Goal: Task Accomplishment & Management: Complete application form

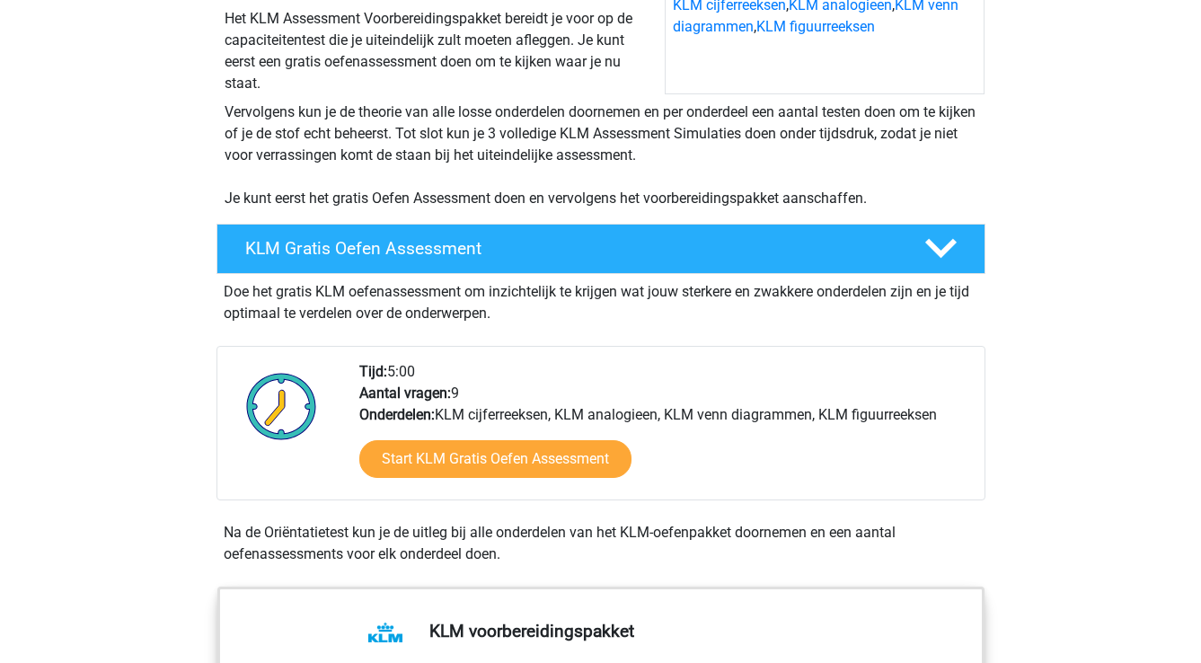
scroll to position [271, 0]
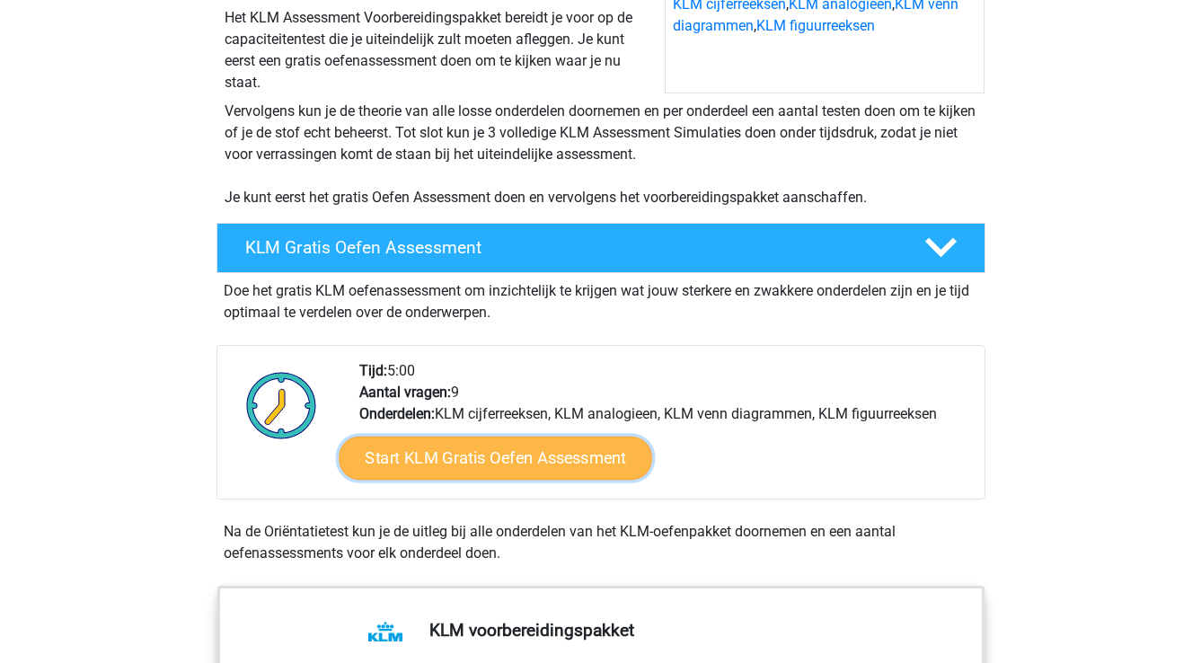
click at [557, 461] on link "Start KLM Gratis Oefen Assessment" at bounding box center [495, 457] width 313 height 43
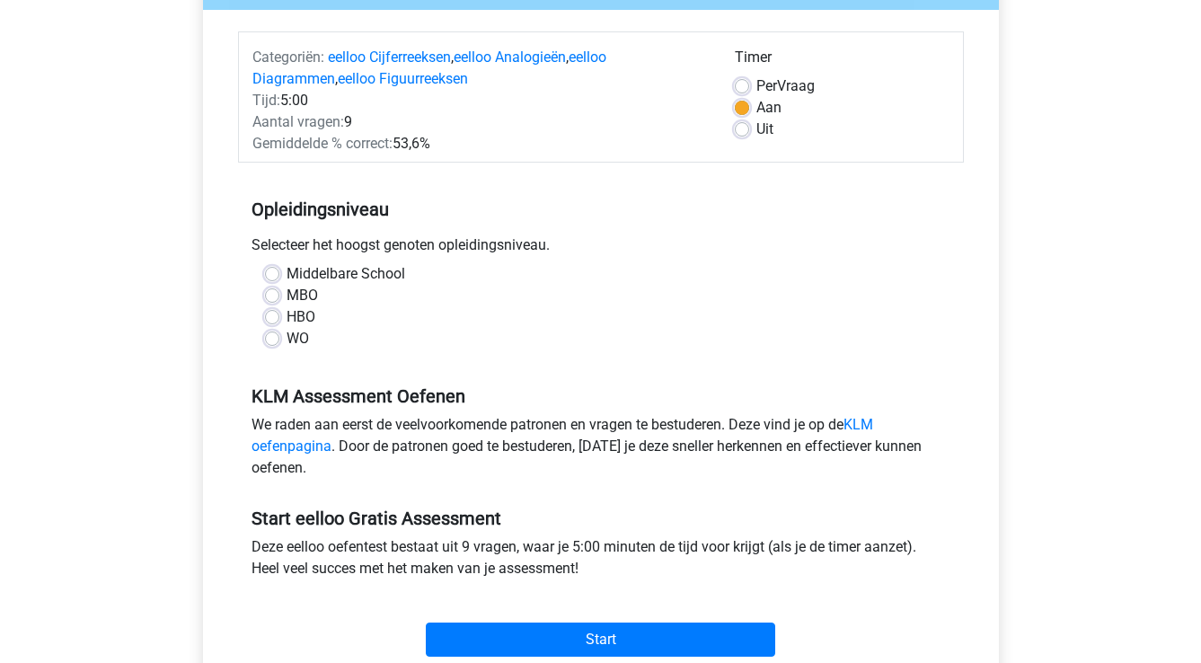
scroll to position [282, 0]
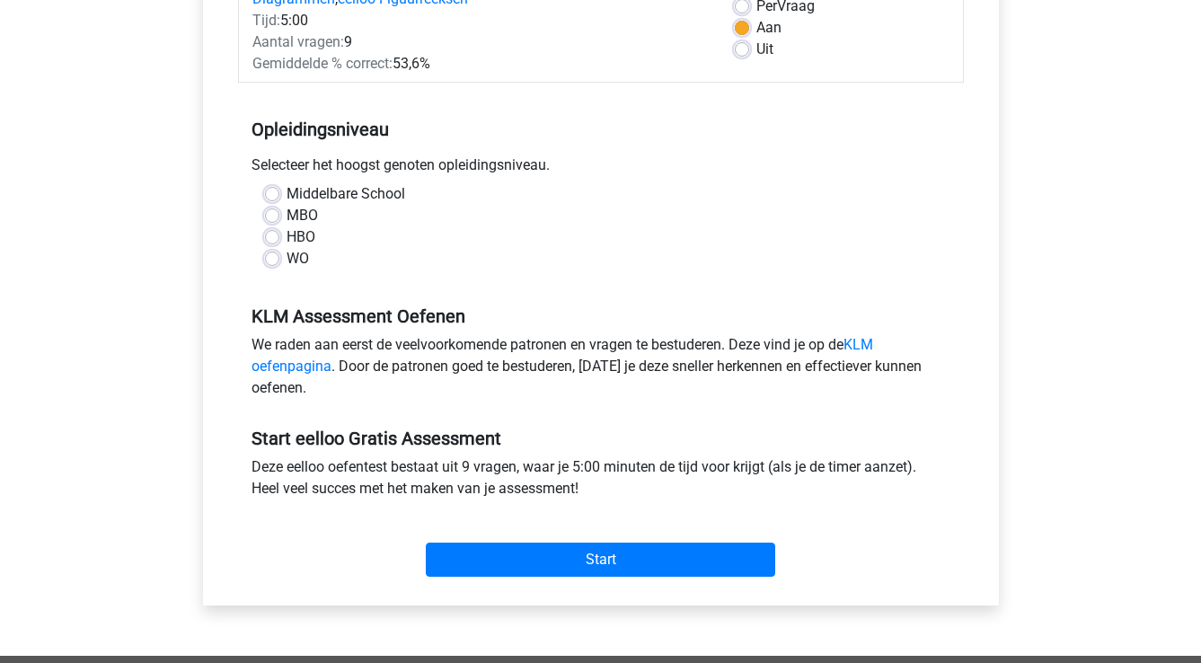
click at [282, 268] on div "WO" at bounding box center [601, 259] width 672 height 22
click at [287, 258] on label "WO" at bounding box center [298, 259] width 22 height 22
click at [271, 258] on input "WO" at bounding box center [272, 257] width 14 height 18
radio input "true"
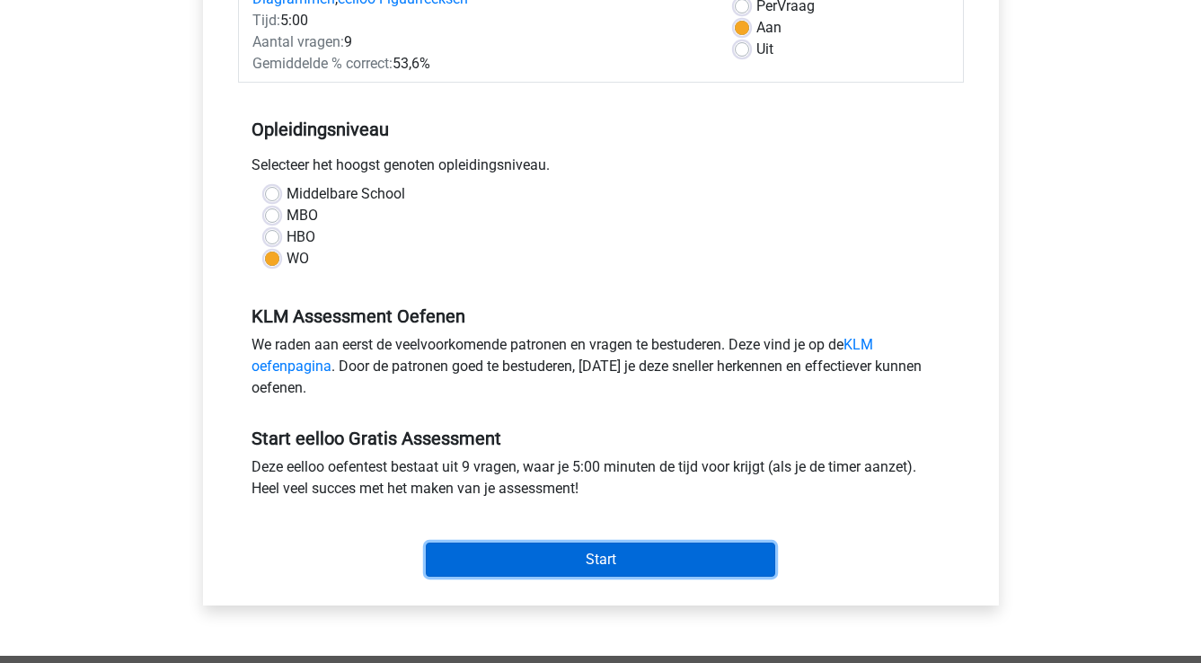
click at [623, 563] on input "Start" at bounding box center [601, 560] width 350 height 34
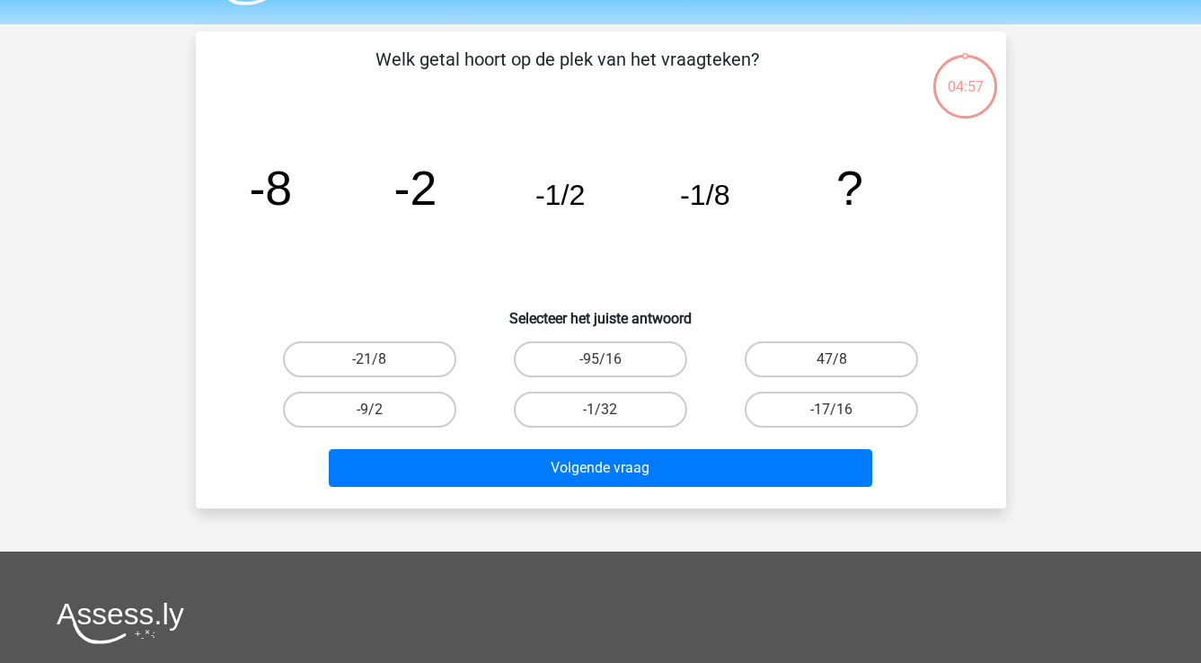
scroll to position [55, 0]
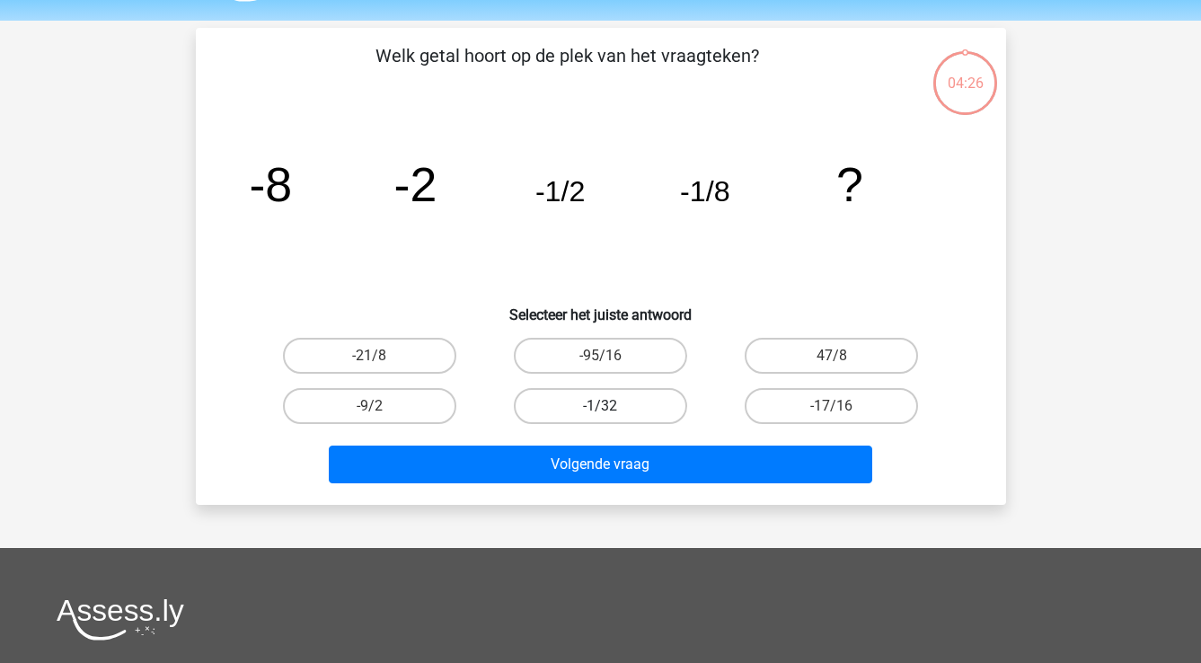
click at [634, 403] on label "-1/32" at bounding box center [600, 406] width 173 height 36
click at [612, 406] on input "-1/32" at bounding box center [606, 412] width 12 height 12
radio input "true"
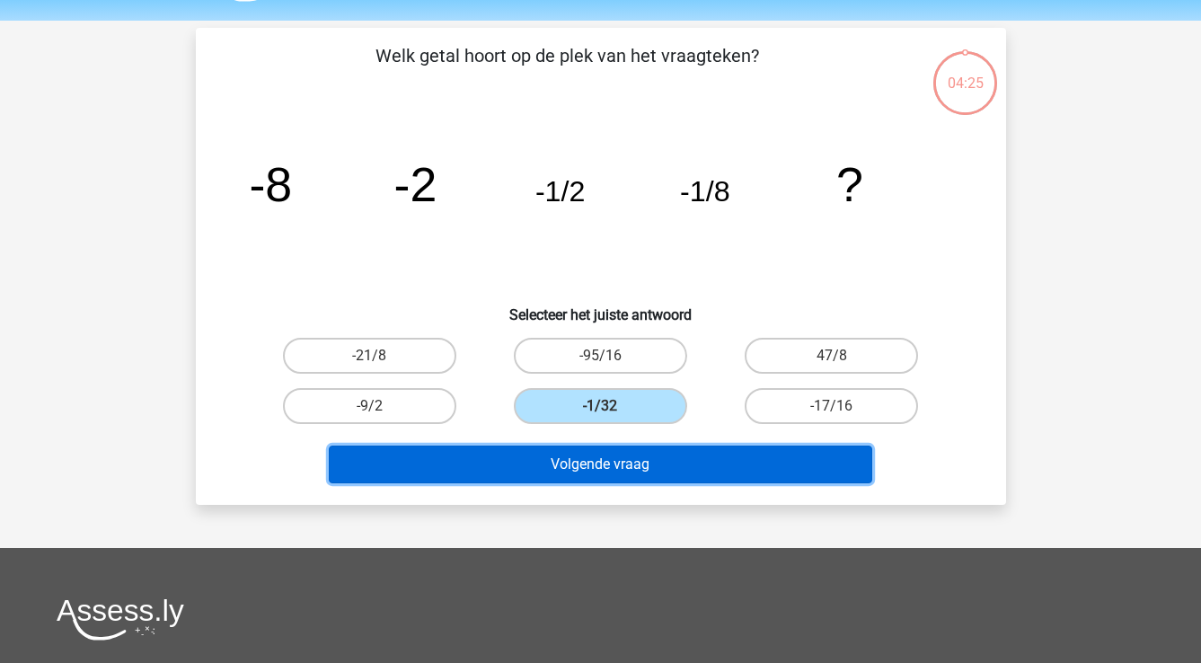
click at [656, 472] on button "Volgende vraag" at bounding box center [601, 465] width 544 height 38
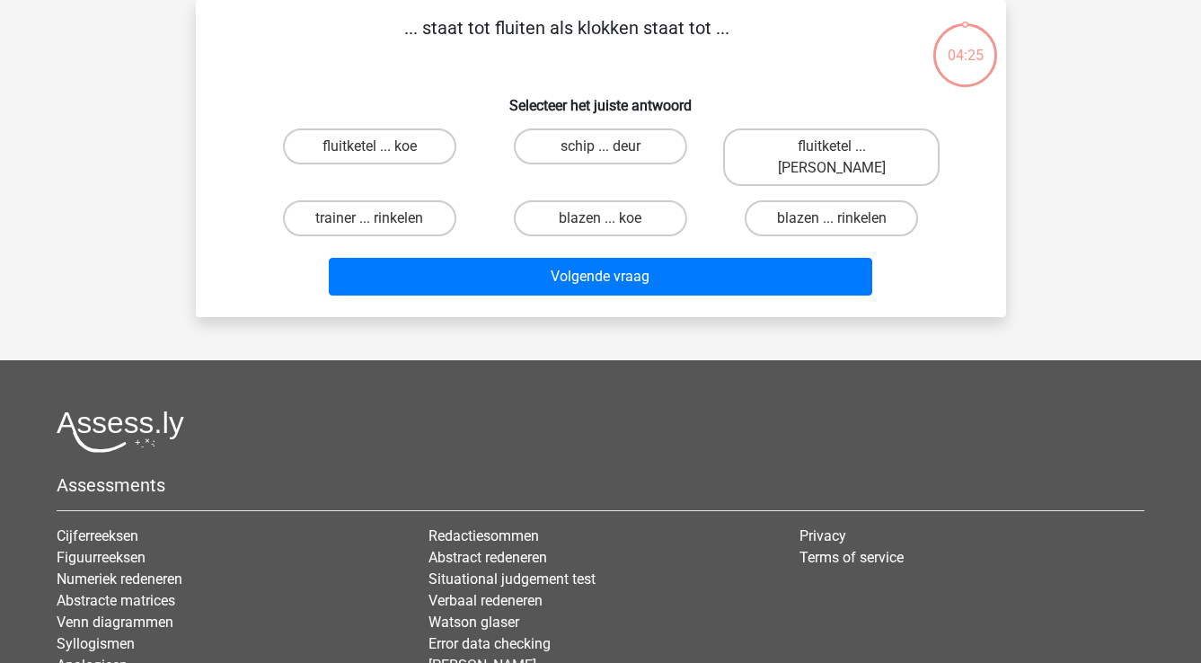
scroll to position [0, 0]
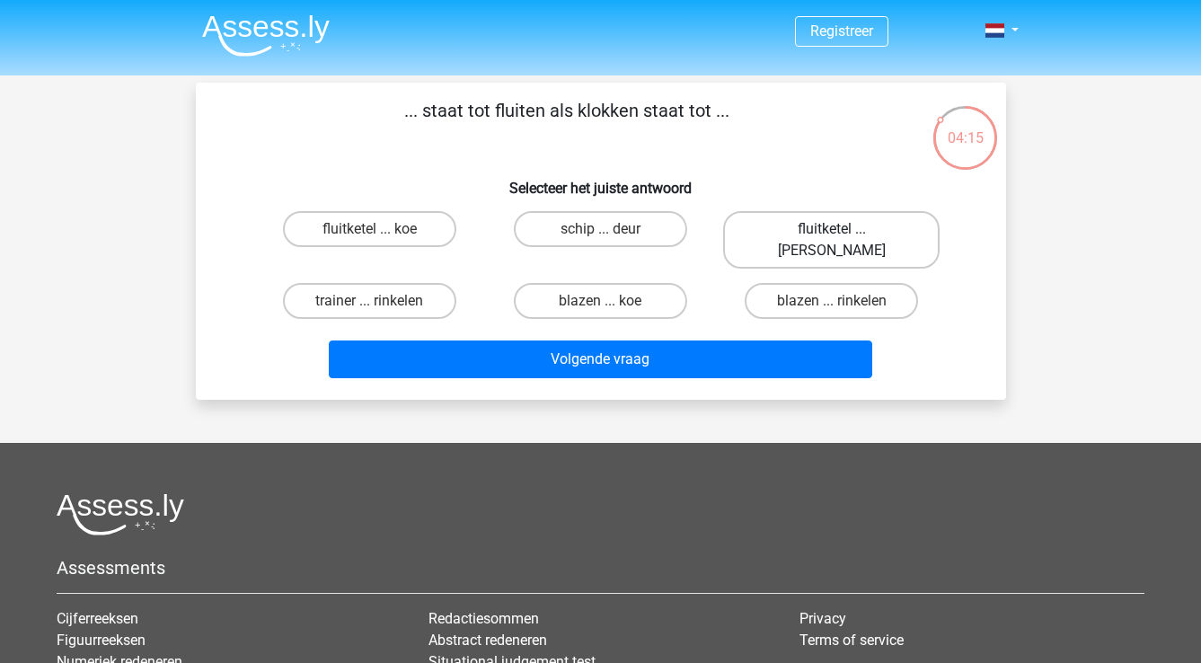
click at [869, 232] on label "fluitketel ... luiden" at bounding box center [831, 240] width 217 height 58
click at [844, 232] on input "fluitketel ... luiden" at bounding box center [838, 235] width 12 height 12
radio input "true"
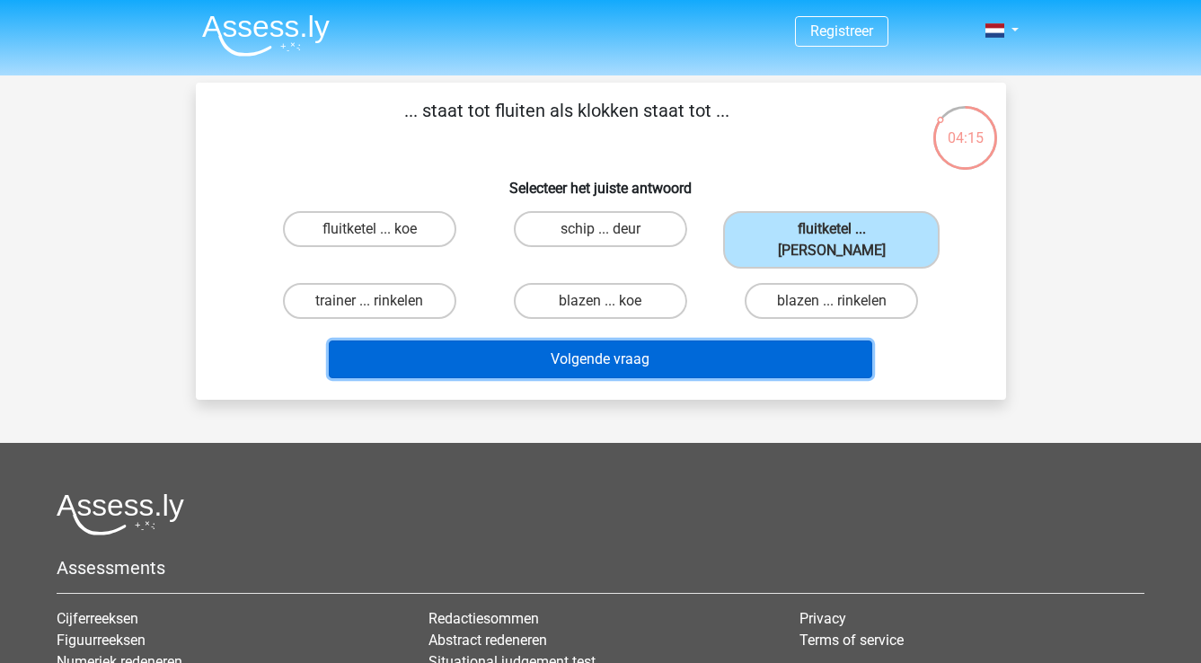
click at [761, 346] on button "Volgende vraag" at bounding box center [601, 360] width 544 height 38
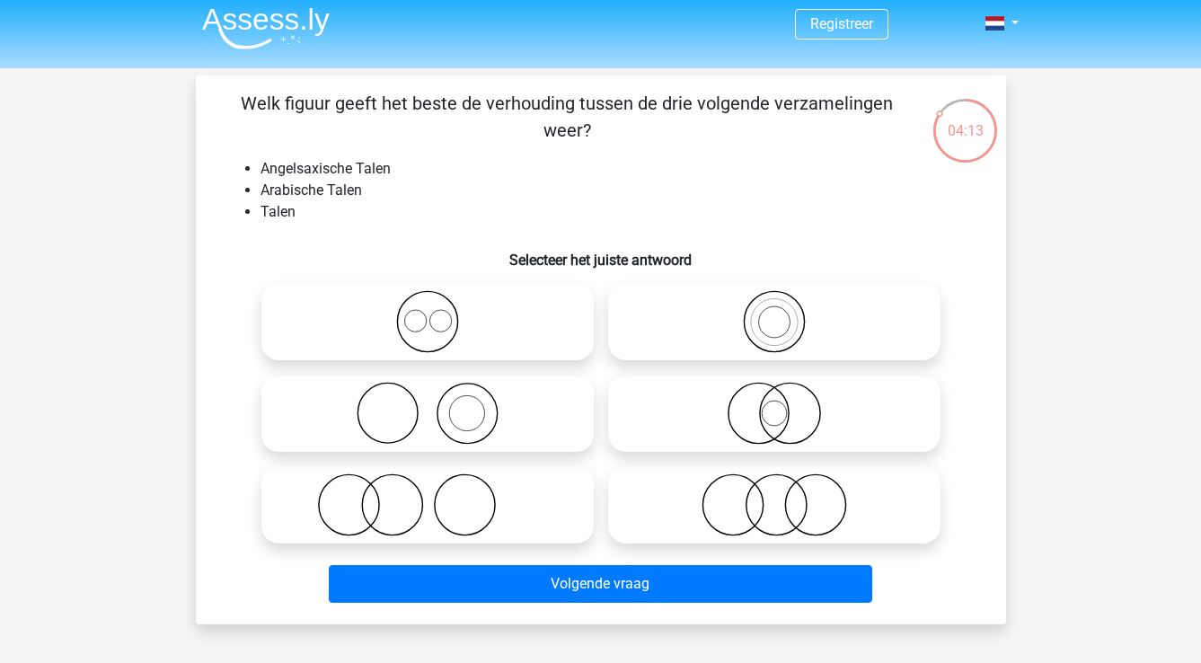
scroll to position [5, 0]
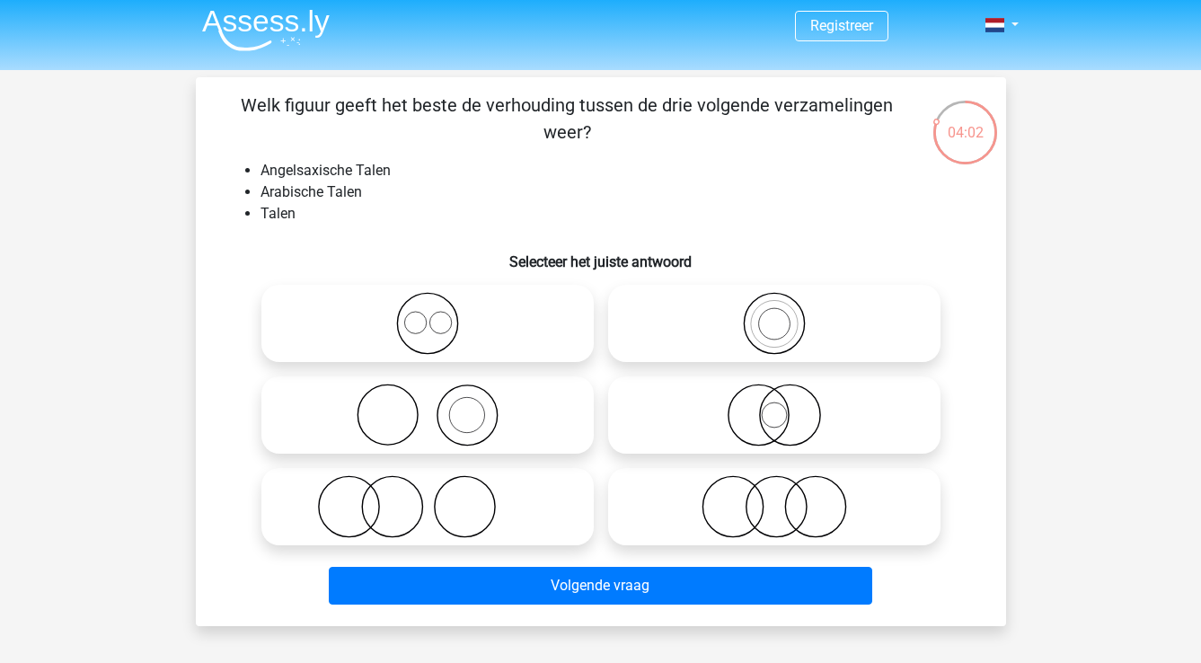
click at [439, 384] on icon at bounding box center [428, 415] width 318 height 63
click at [439, 394] on input "radio" at bounding box center [434, 400] width 12 height 12
radio input "true"
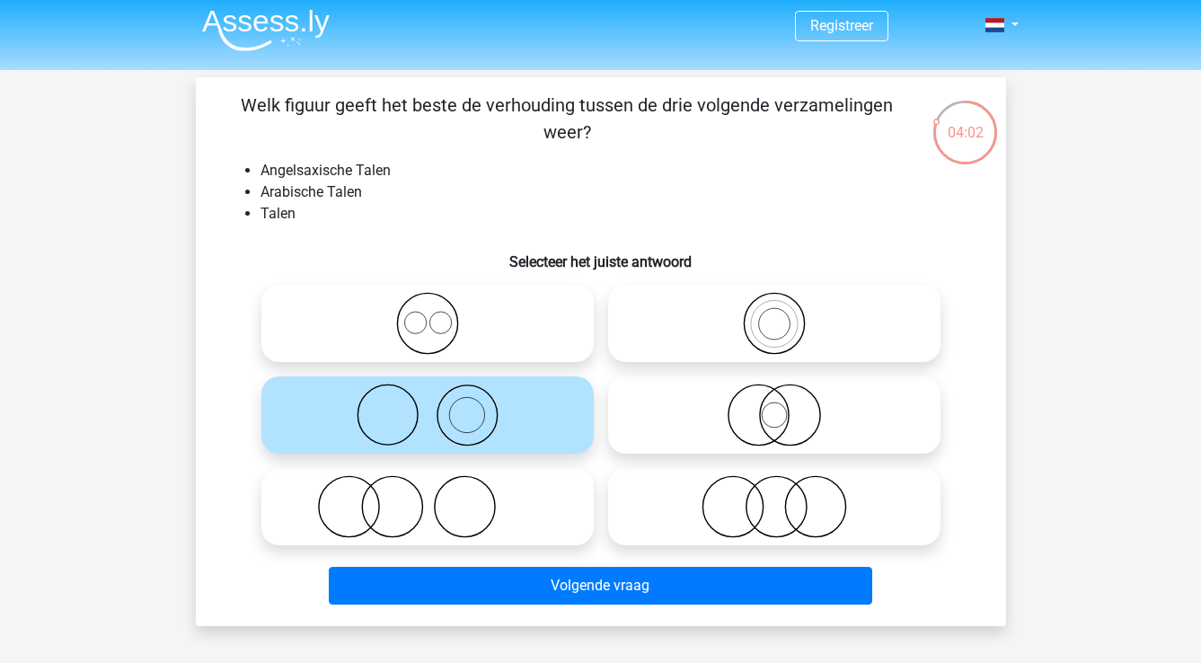
click at [439, 335] on icon at bounding box center [428, 323] width 318 height 63
click at [439, 315] on input "radio" at bounding box center [434, 309] width 12 height 12
radio input "true"
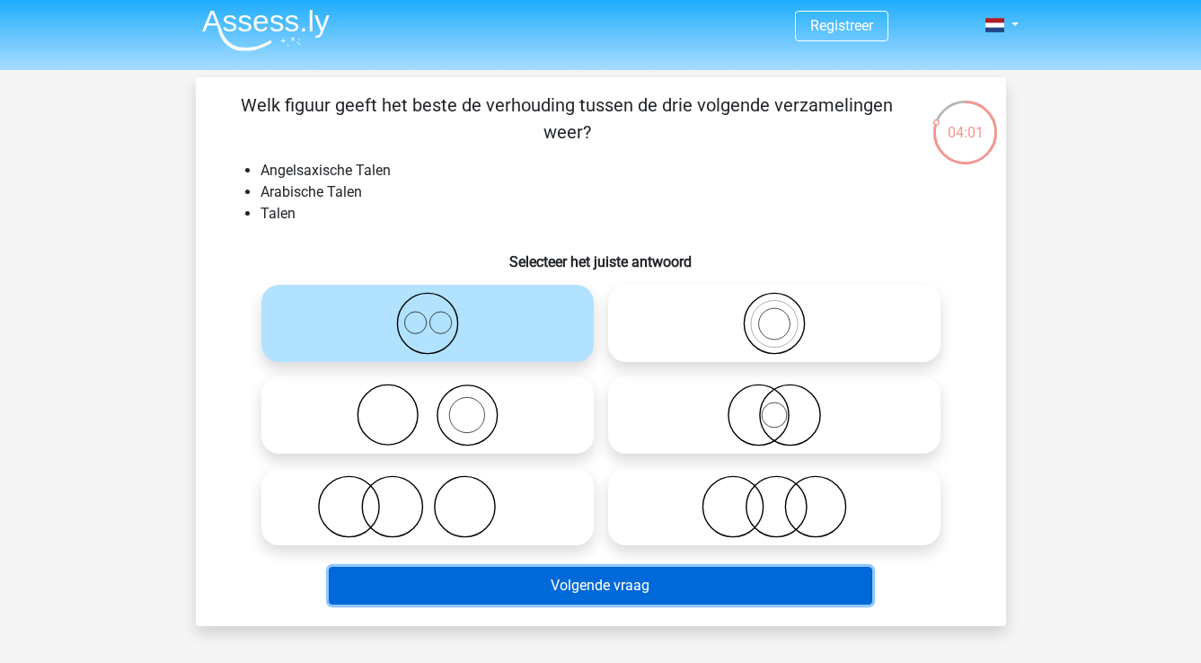
click at [610, 595] on button "Volgende vraag" at bounding box center [601, 586] width 544 height 38
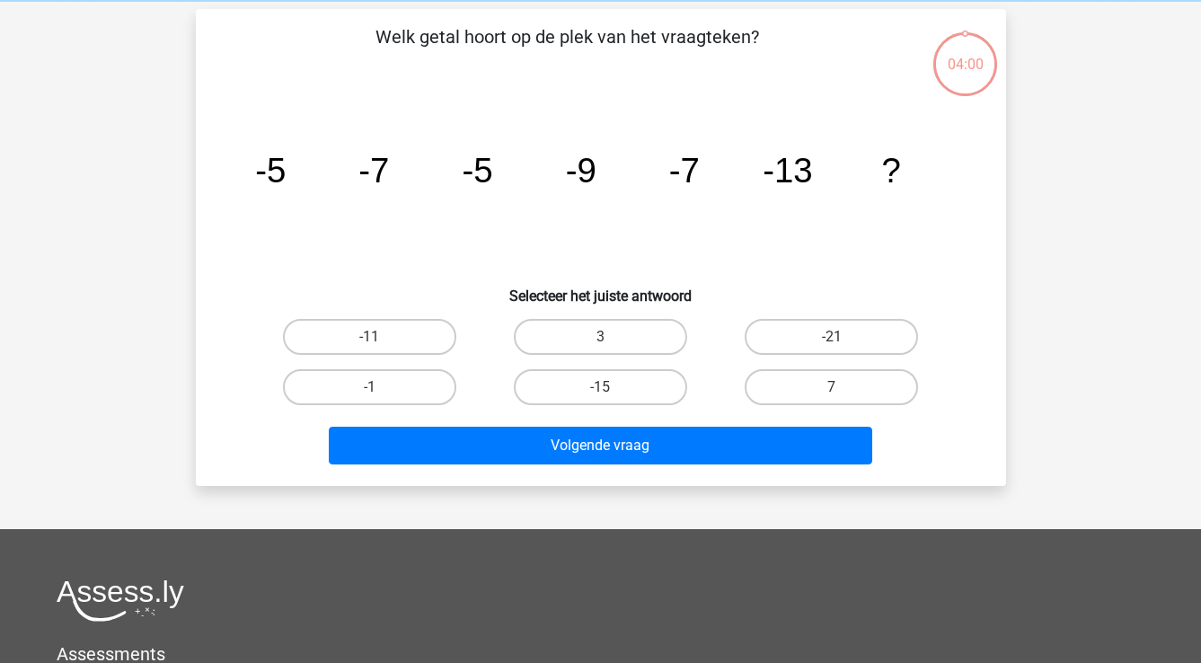
scroll to position [83, 0]
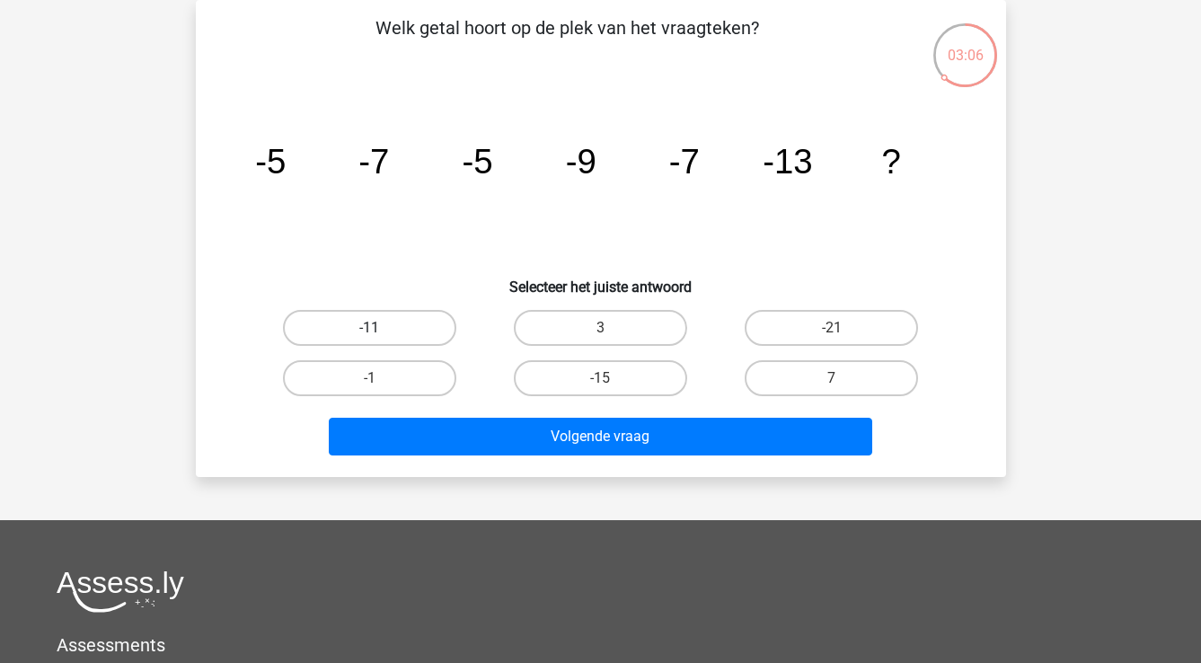
click at [408, 321] on label "-11" at bounding box center [369, 328] width 173 height 36
click at [381, 328] on input "-11" at bounding box center [375, 334] width 12 height 12
radio input "true"
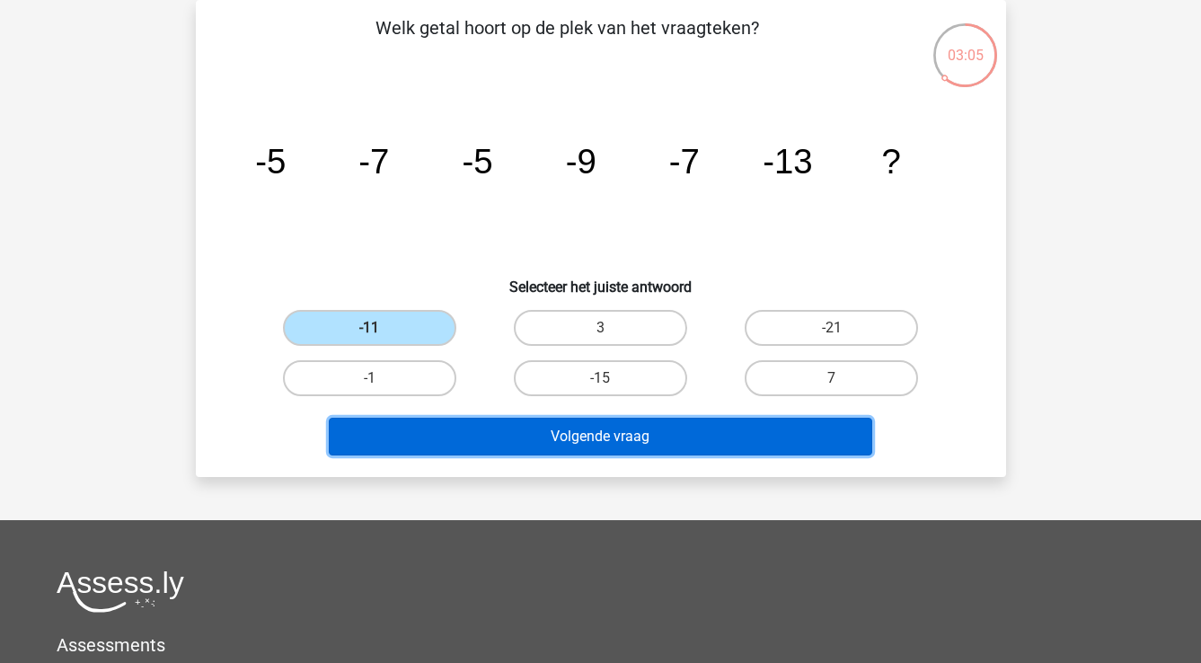
click at [535, 435] on button "Volgende vraag" at bounding box center [601, 437] width 544 height 38
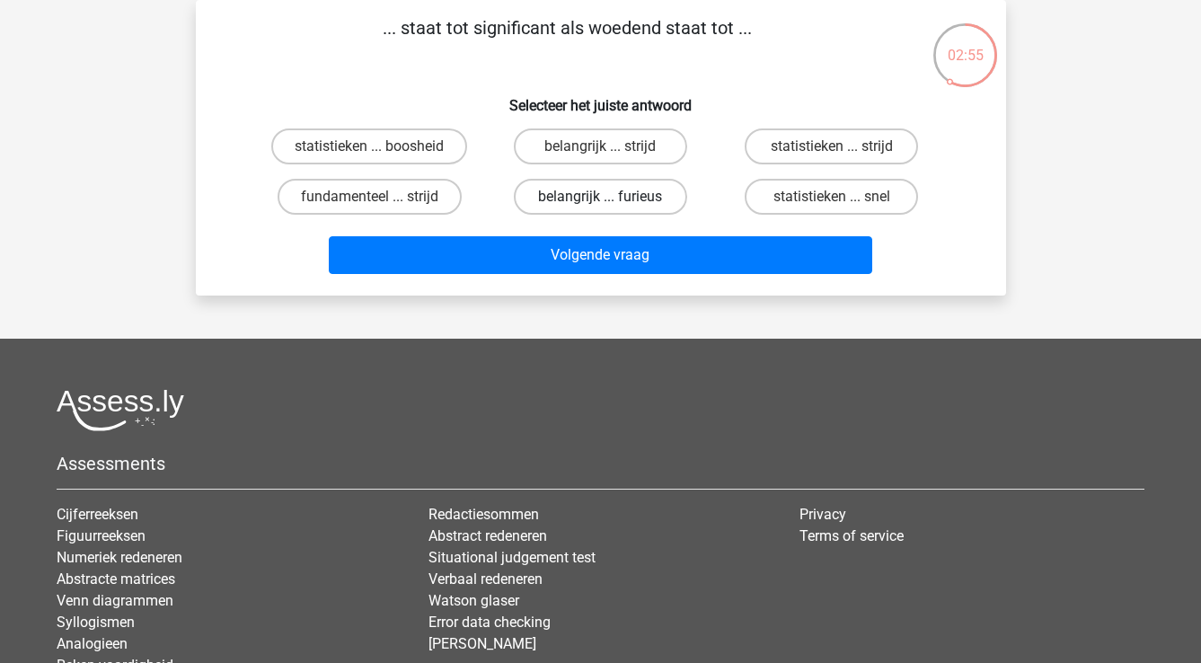
click at [564, 189] on label "belangrijk ... furieus" at bounding box center [600, 197] width 173 height 36
click at [600, 197] on input "belangrijk ... furieus" at bounding box center [606, 203] width 12 height 12
radio input "true"
click at [574, 292] on div "... staat tot significant als woedend staat tot ... Selecteer het juiste antwoo…" at bounding box center [601, 148] width 811 height 296
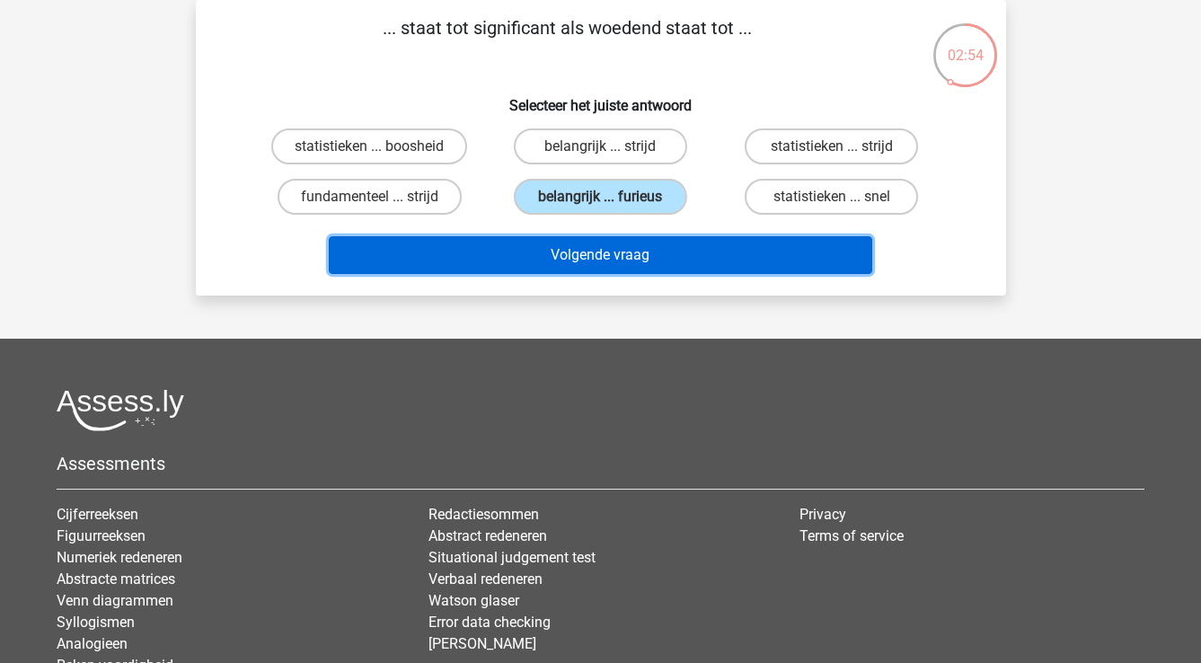
click at [566, 260] on button "Volgende vraag" at bounding box center [601, 255] width 544 height 38
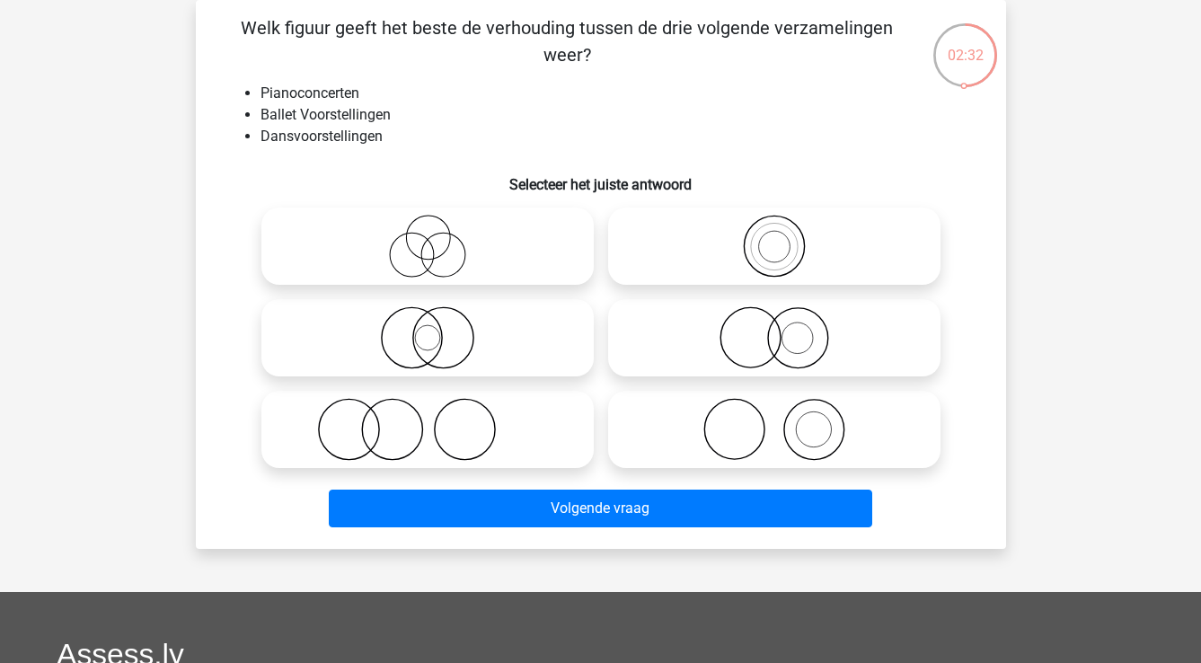
click at [780, 459] on icon at bounding box center [775, 429] width 318 height 63
click at [780, 421] on input "radio" at bounding box center [781, 415] width 12 height 12
radio input "true"
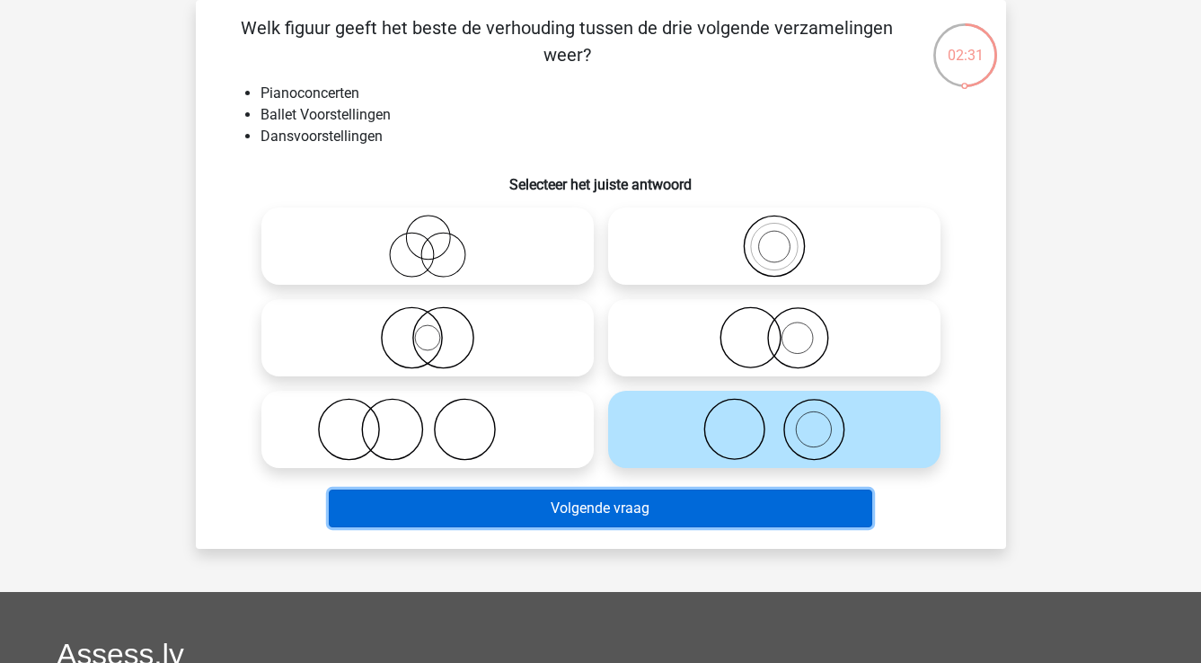
click at [708, 511] on button "Volgende vraag" at bounding box center [601, 509] width 544 height 38
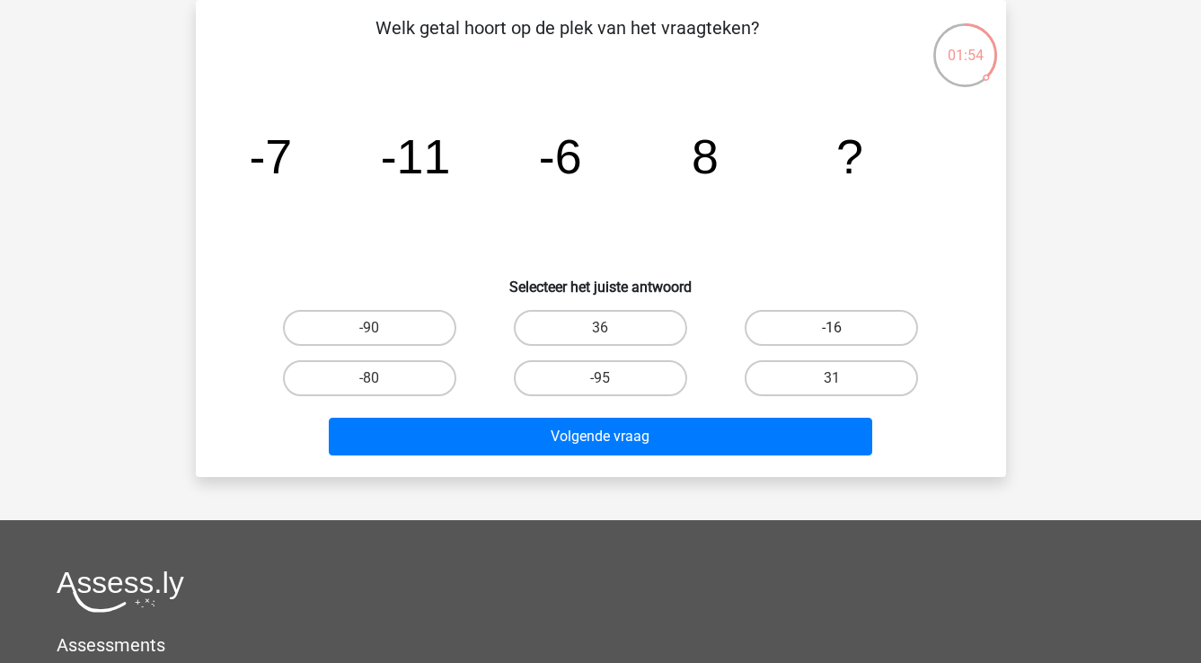
click at [857, 324] on label "-16" at bounding box center [831, 328] width 173 height 36
click at [844, 328] on input "-16" at bounding box center [838, 334] width 12 height 12
radio input "true"
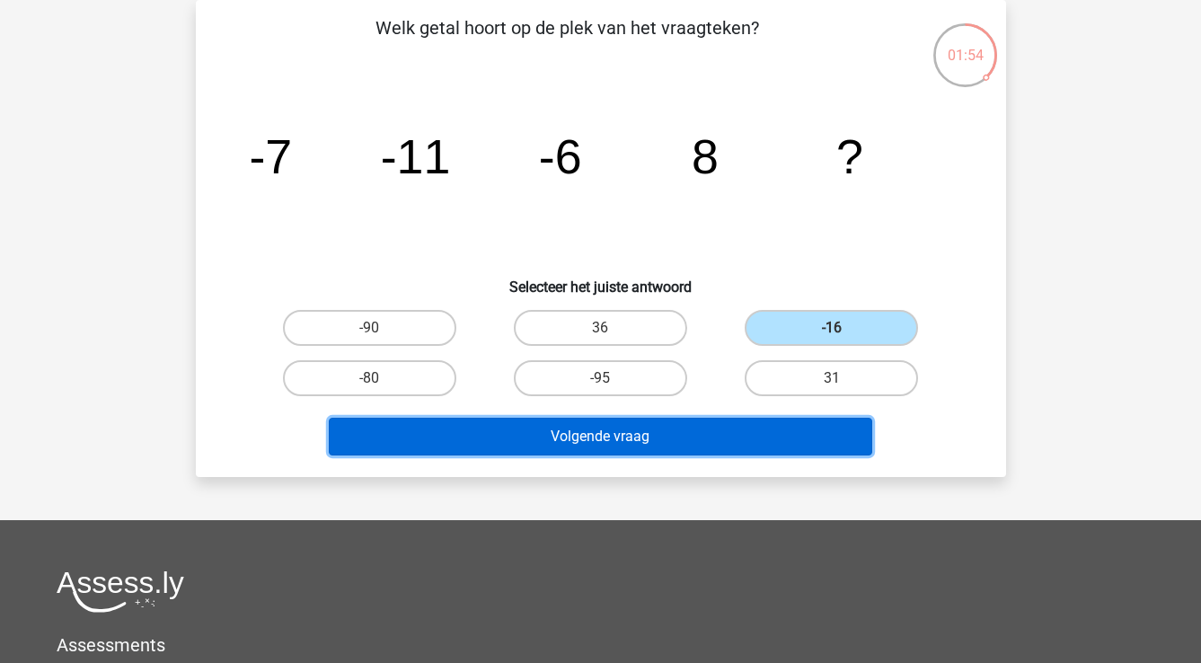
click at [800, 440] on button "Volgende vraag" at bounding box center [601, 437] width 544 height 38
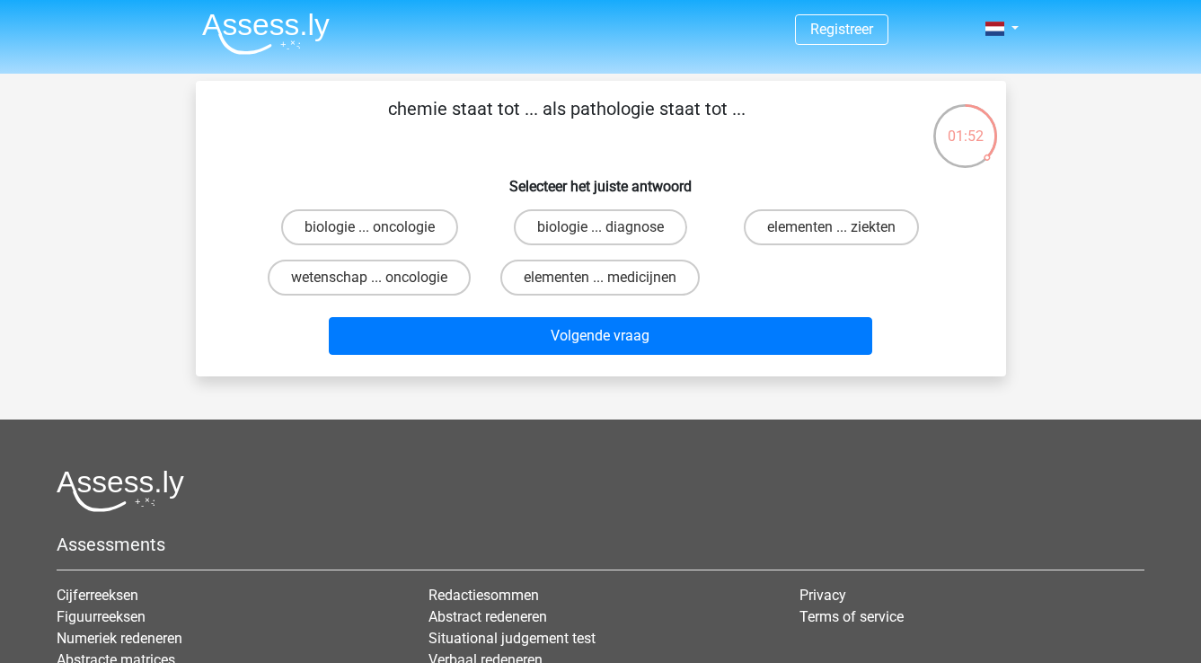
scroll to position [0, 0]
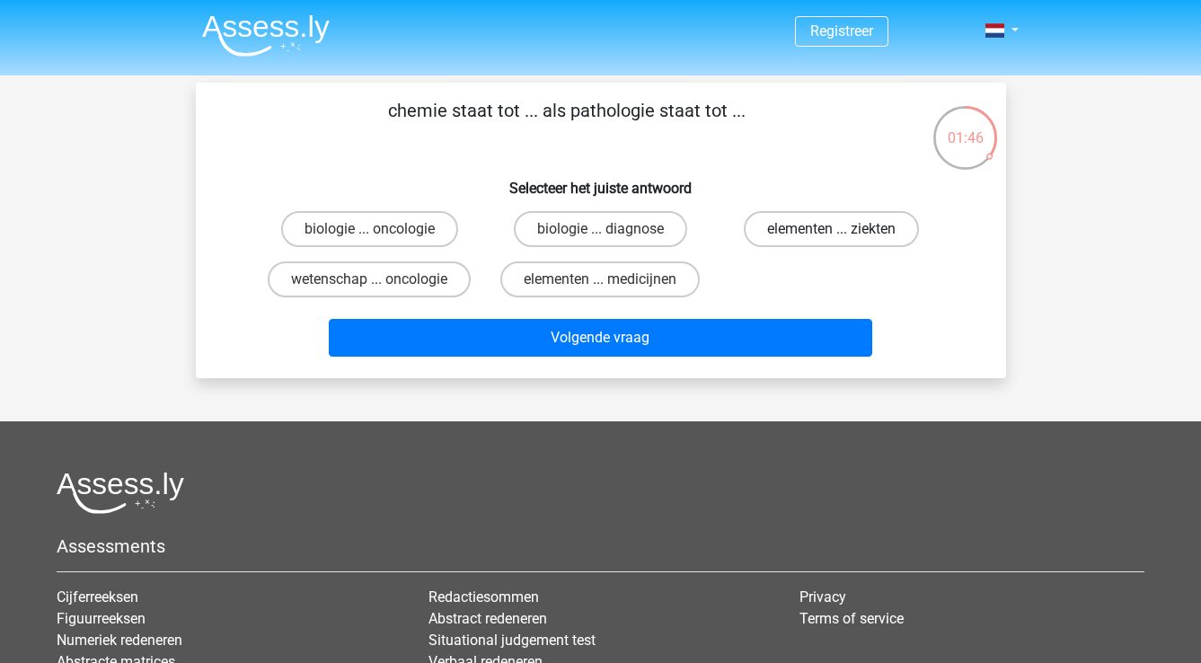
click at [899, 221] on label "elementen ... ziekten" at bounding box center [831, 229] width 175 height 36
click at [844, 229] on input "elementen ... ziekten" at bounding box center [838, 235] width 12 height 12
radio input "true"
click at [777, 357] on div "Volgende vraag" at bounding box center [601, 341] width 694 height 45
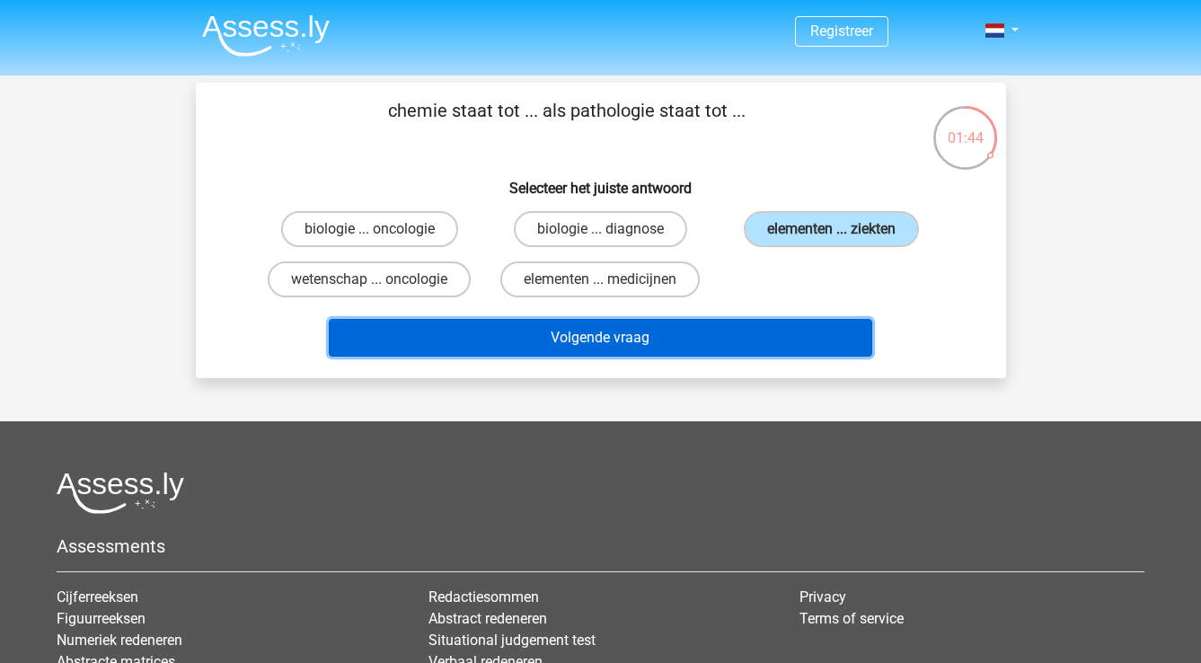
click at [690, 338] on button "Volgende vraag" at bounding box center [601, 338] width 544 height 38
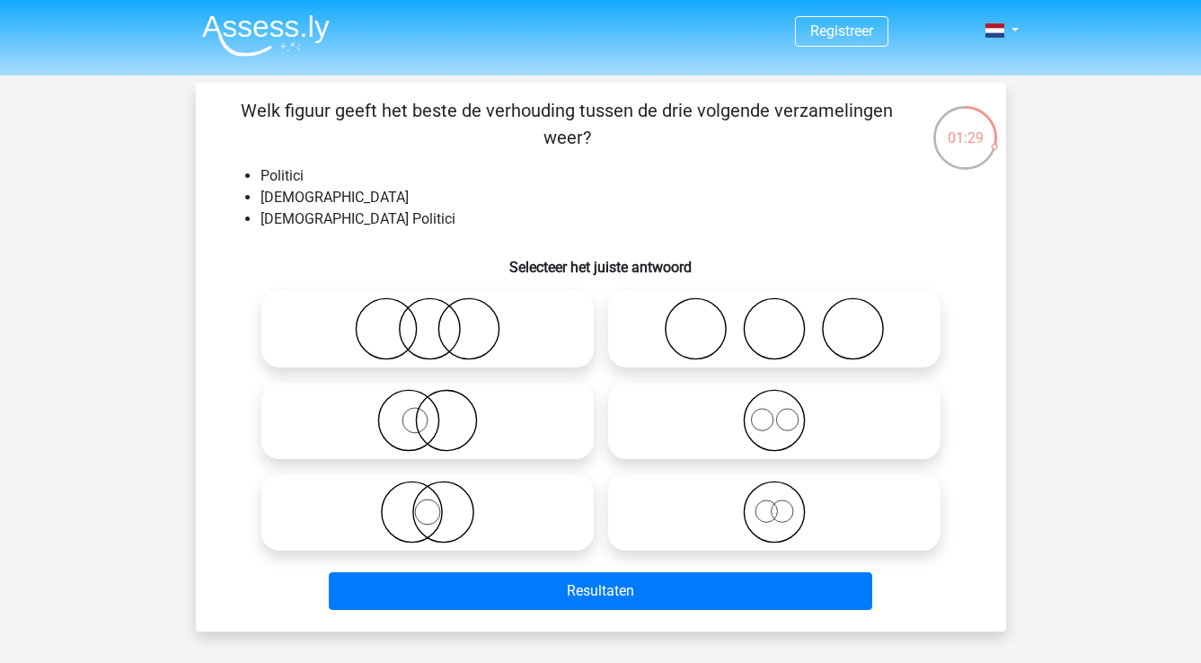
click at [1168, 244] on div "Registreer" at bounding box center [600, 574] width 1201 height 1149
click at [408, 504] on icon at bounding box center [428, 512] width 318 height 63
click at [428, 503] on input "radio" at bounding box center [434, 498] width 12 height 12
radio input "true"
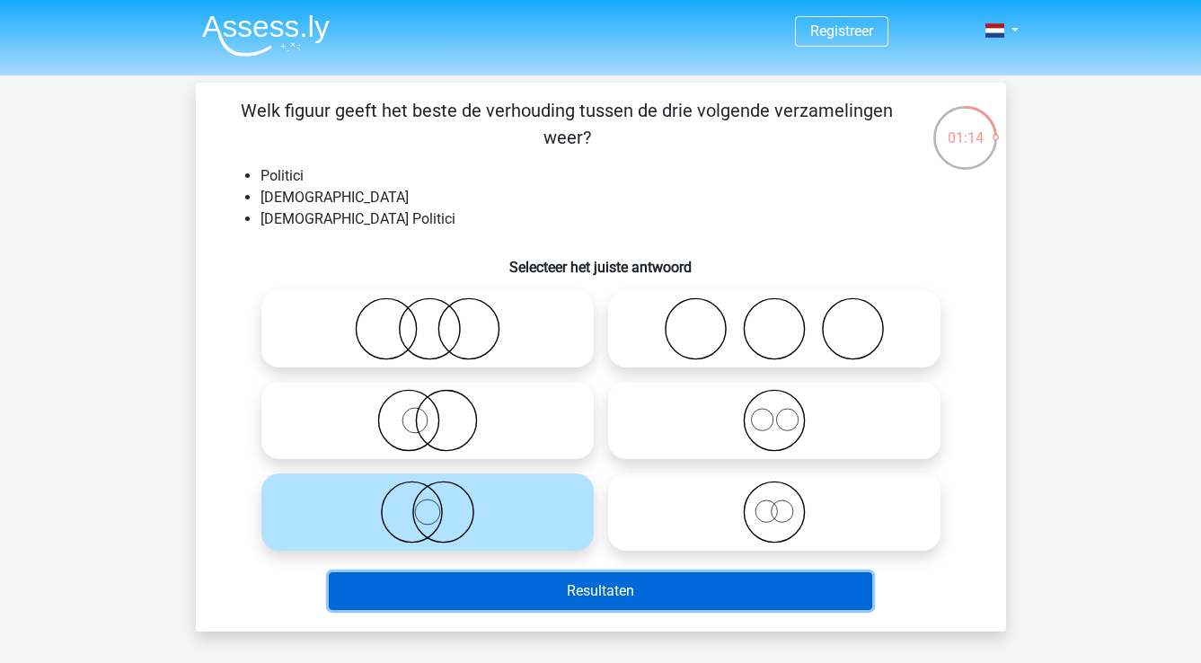
click at [526, 602] on button "Resultaten" at bounding box center [601, 591] width 544 height 38
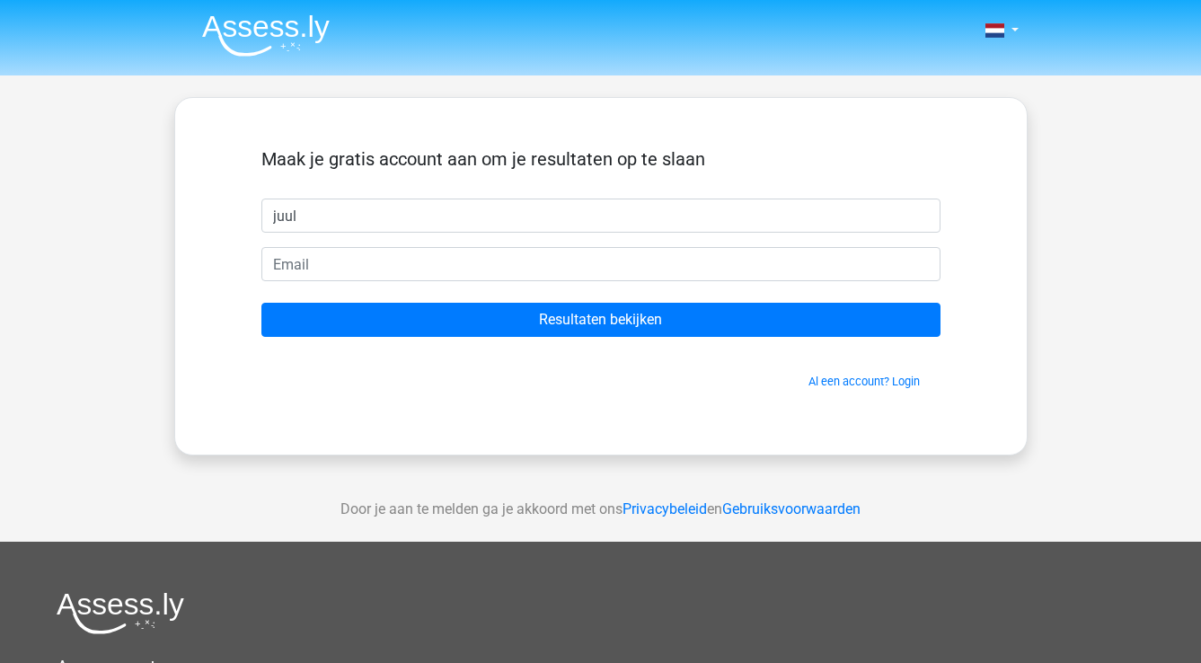
type input "juul"
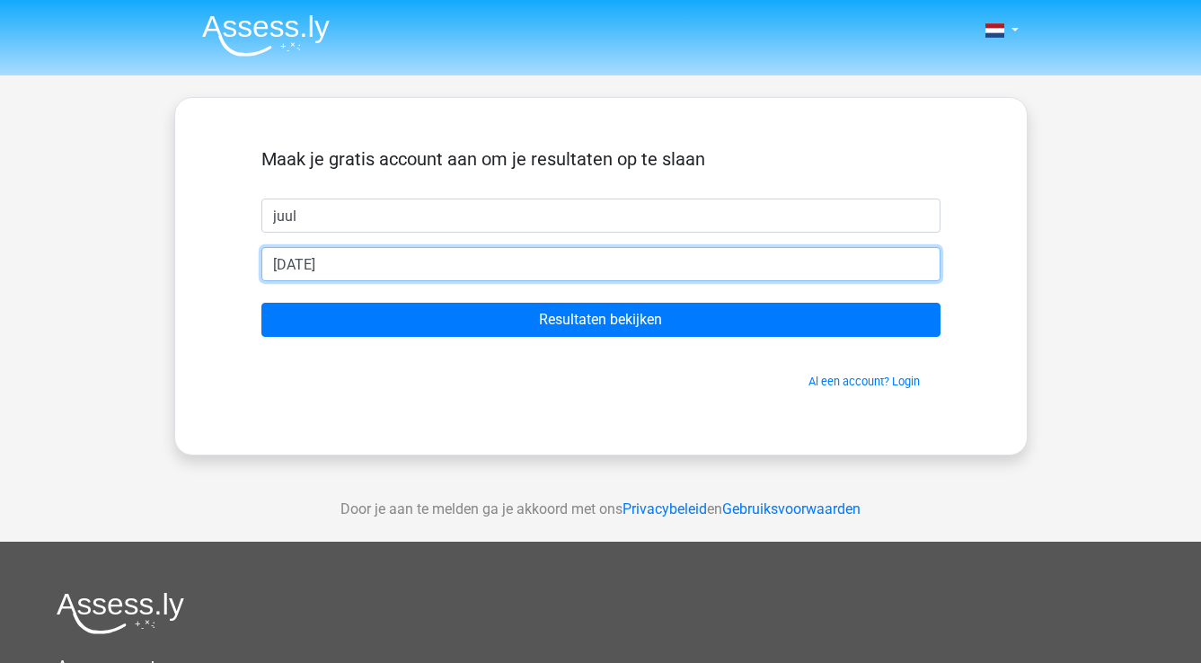
type input "[PERSON_NAME][EMAIL_ADDRESS][DOMAIN_NAME]"
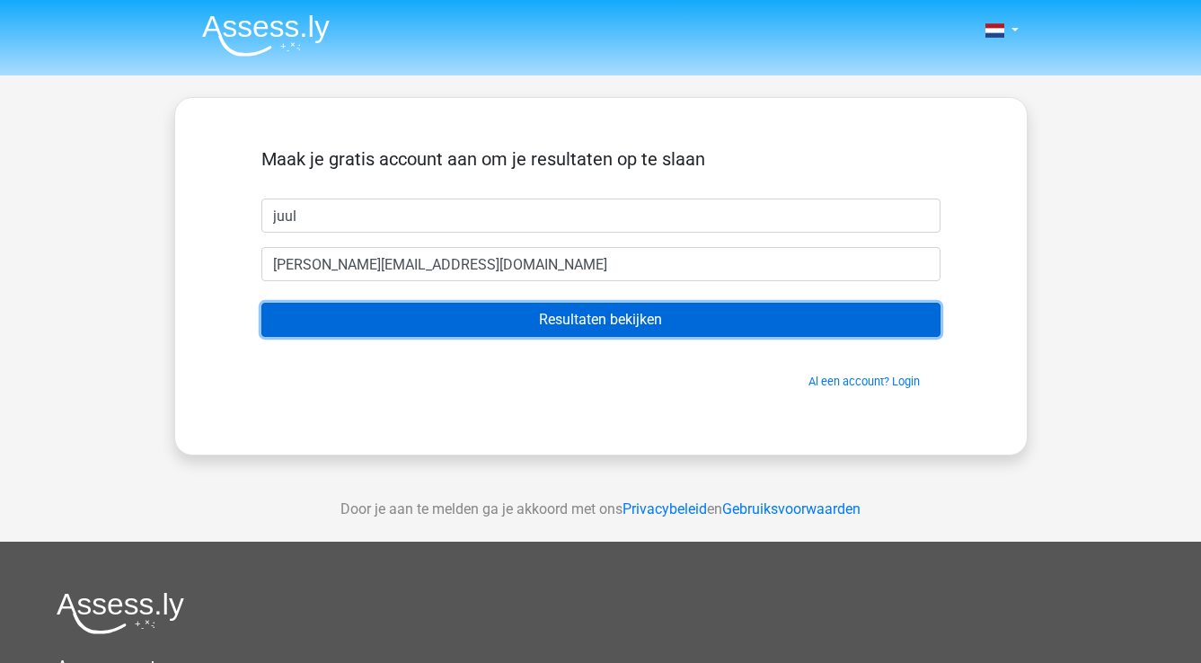
click at [616, 308] on input "Resultaten bekijken" at bounding box center [600, 320] width 679 height 34
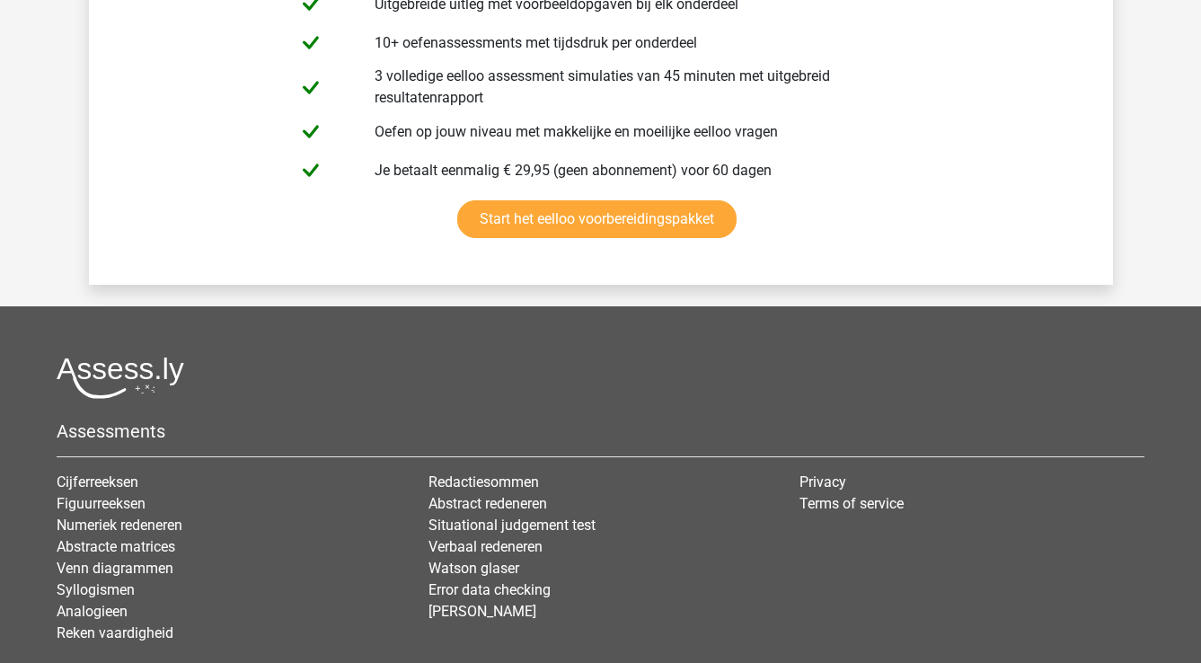
scroll to position [3674, 0]
